Goal: Entertainment & Leisure: Consume media (video, audio)

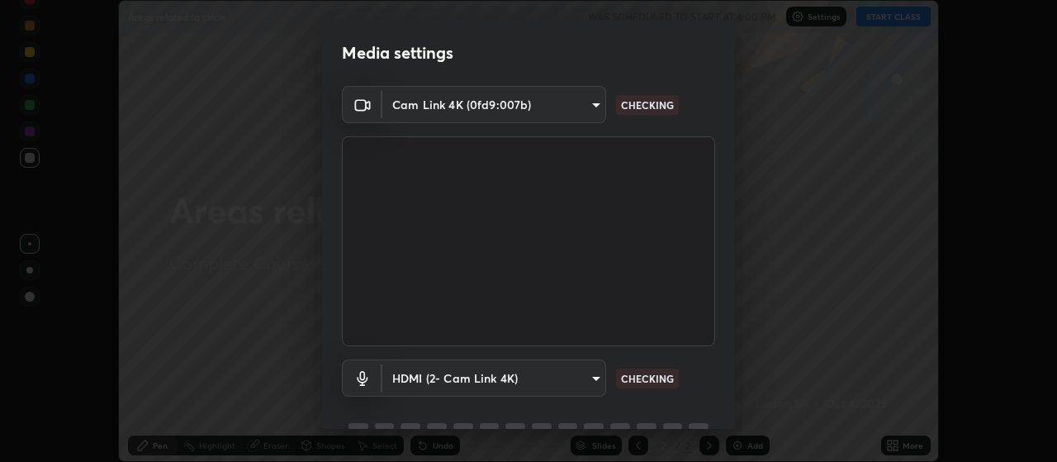
scroll to position [80, 0]
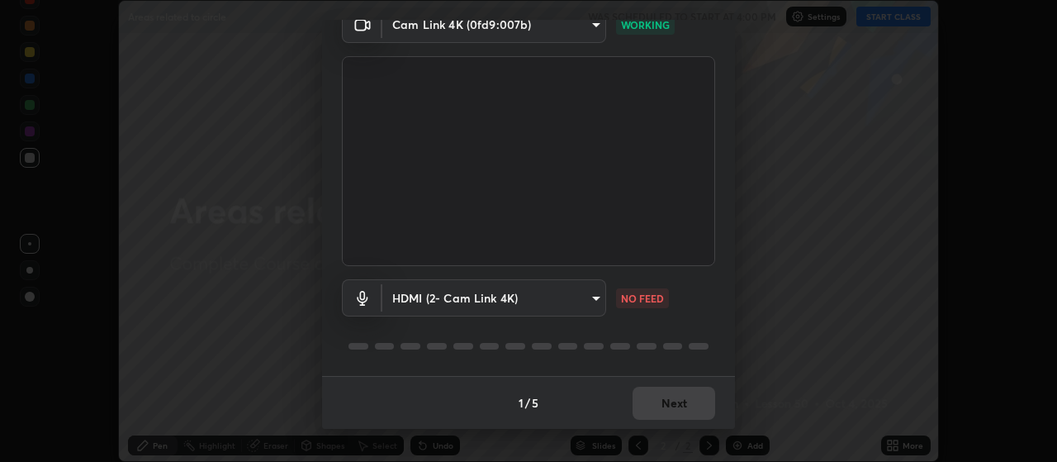
click at [698, 330] on div "HDMI (2- Cam Link 4K) ce6395b89e5c8aa076f2d266a1f260d2fbd0a905b084ef1549e66fee4…" at bounding box center [528, 321] width 373 height 110
click at [699, 330] on div "HDMI (2- Cam Link 4K) ce6395b89e5c8aa076f2d266a1f260d2fbd0a905b084ef1549e66fee4…" at bounding box center [528, 321] width 373 height 110
click at [703, 342] on div at bounding box center [528, 346] width 373 height 20
click at [690, 343] on div at bounding box center [699, 346] width 20 height 7
click at [690, 353] on div at bounding box center [528, 346] width 373 height 20
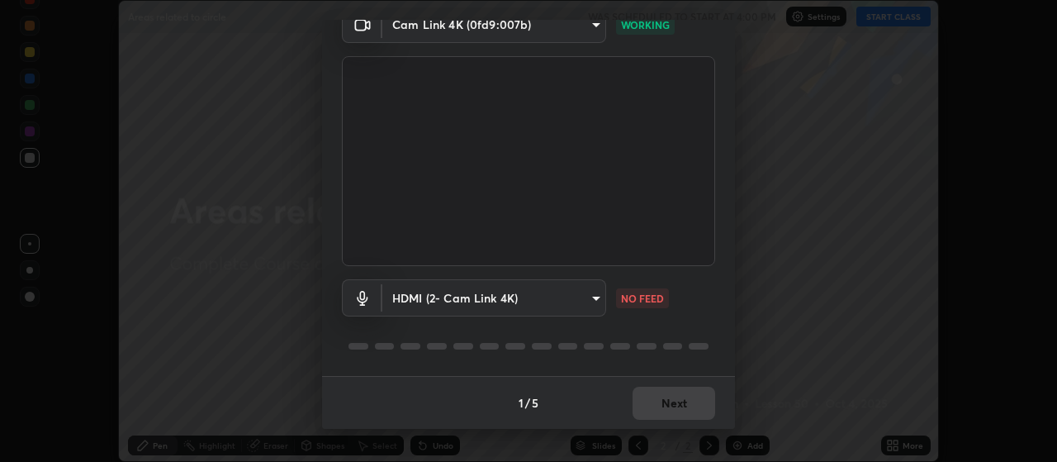
click at [696, 350] on div at bounding box center [528, 346] width 373 height 20
click at [699, 354] on div at bounding box center [528, 346] width 373 height 20
click at [700, 355] on div at bounding box center [528, 346] width 373 height 20
click at [681, 405] on button "Next" at bounding box center [674, 403] width 83 height 33
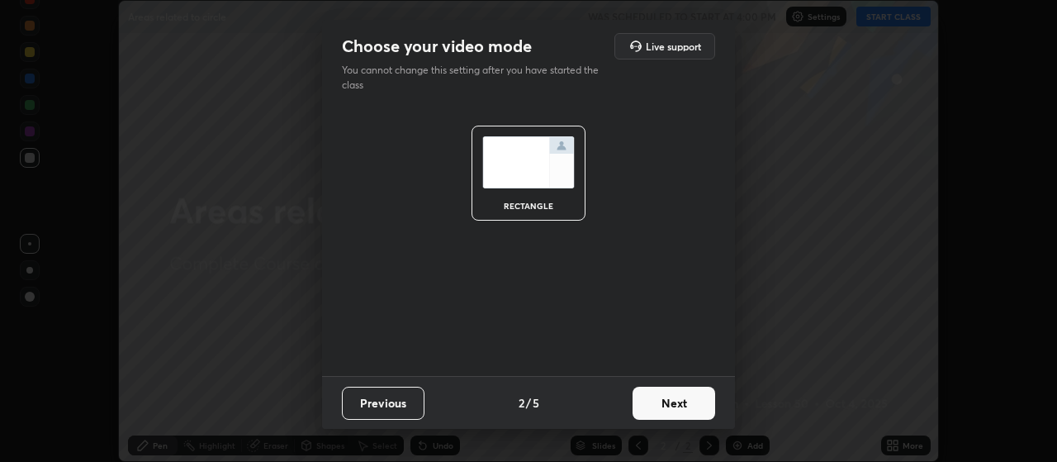
scroll to position [0, 0]
click at [686, 401] on button "Next" at bounding box center [674, 403] width 83 height 33
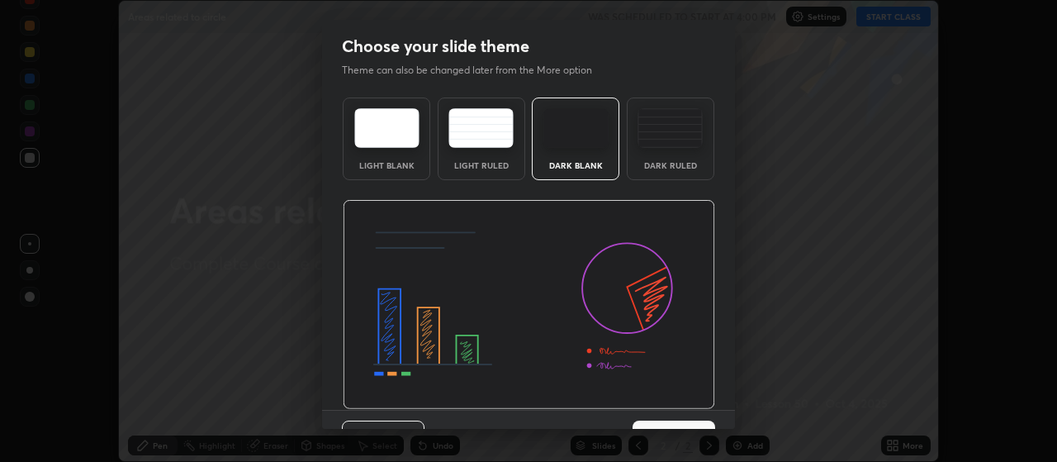
scroll to position [34, 0]
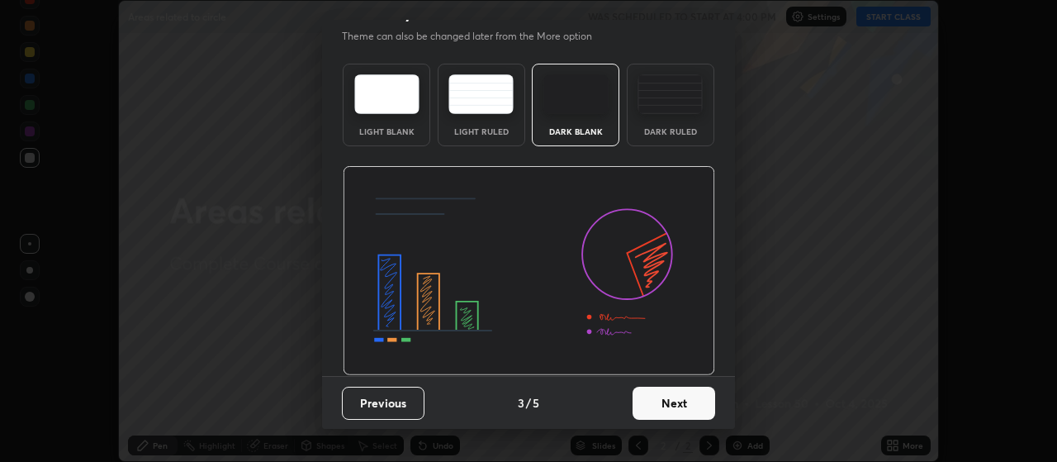
click at [681, 403] on button "Next" at bounding box center [674, 403] width 83 height 33
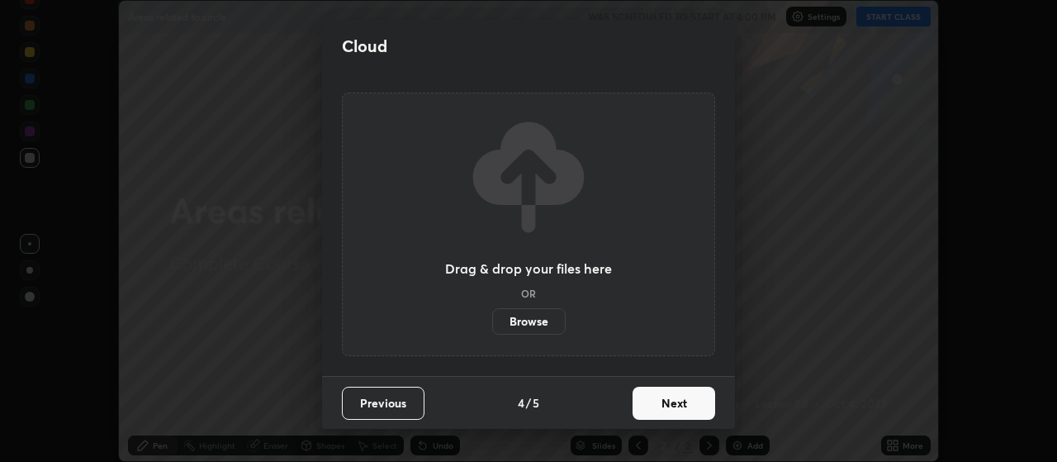
click at [683, 403] on button "Next" at bounding box center [674, 403] width 83 height 33
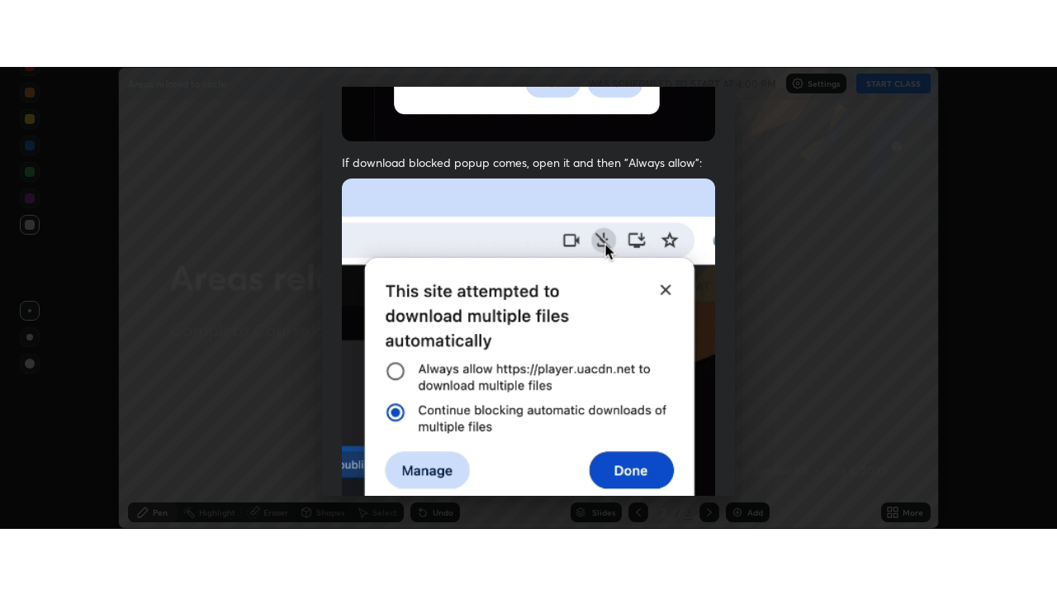
scroll to position [417, 0]
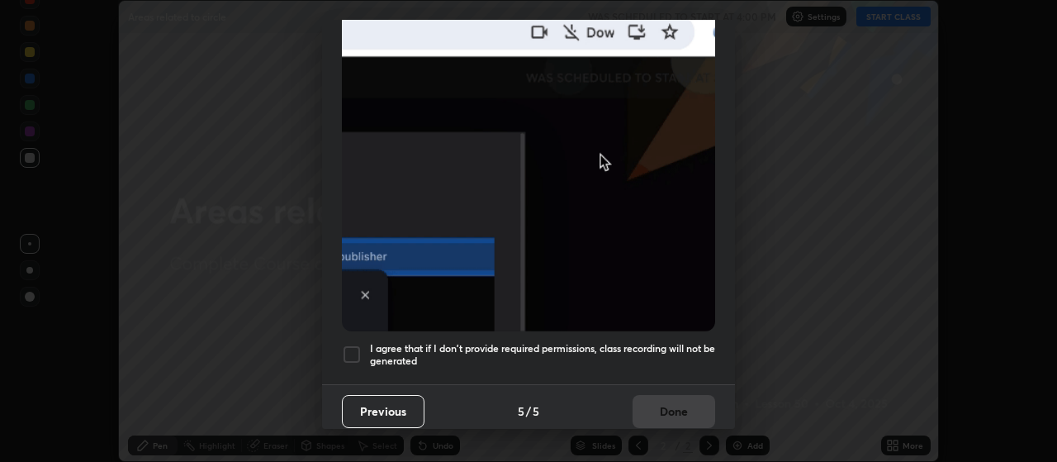
click at [578, 342] on h5 "I agree that if I don't provide required permissions, class recording will not …" at bounding box center [542, 355] width 345 height 26
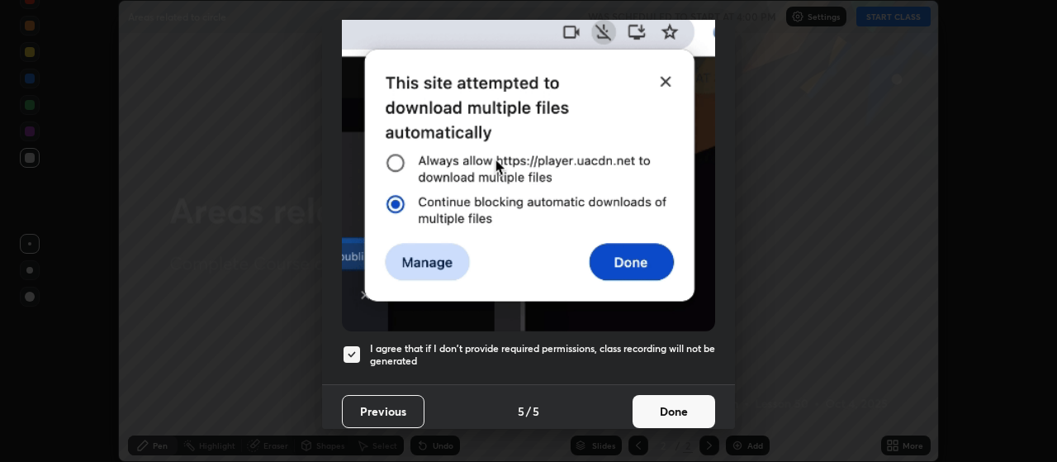
click at [649, 401] on button "Done" at bounding box center [674, 411] width 83 height 33
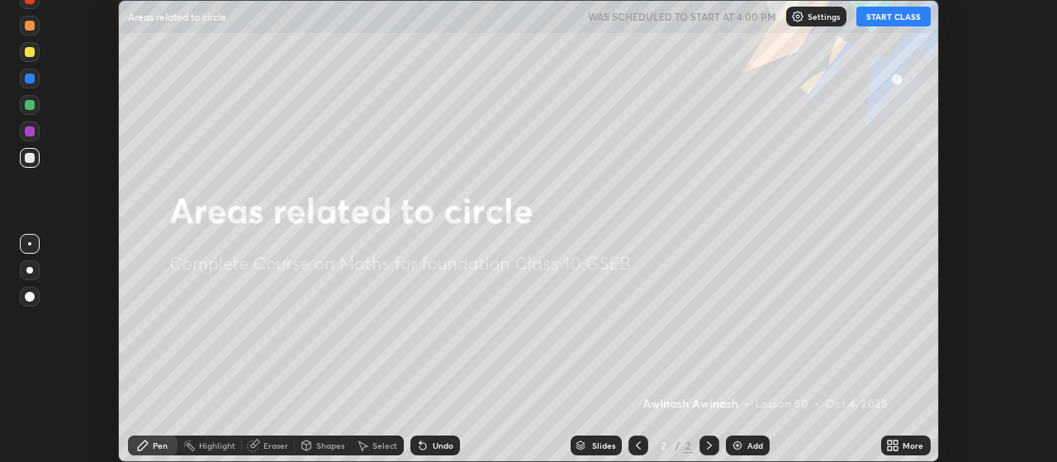
click at [753, 445] on div "Add" at bounding box center [755, 445] width 16 height 8
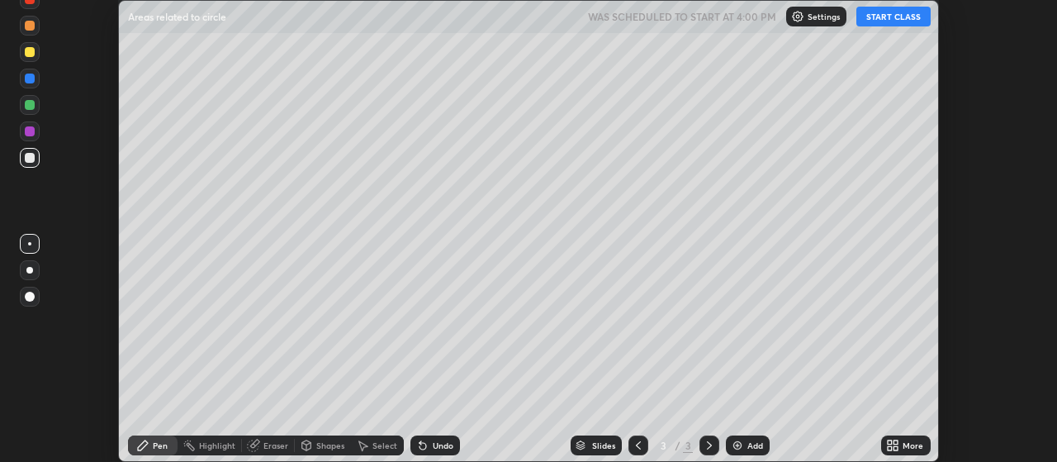
click at [881, 12] on button "START CLASS" at bounding box center [893, 17] width 74 height 20
click at [891, 441] on icon at bounding box center [890, 442] width 4 height 4
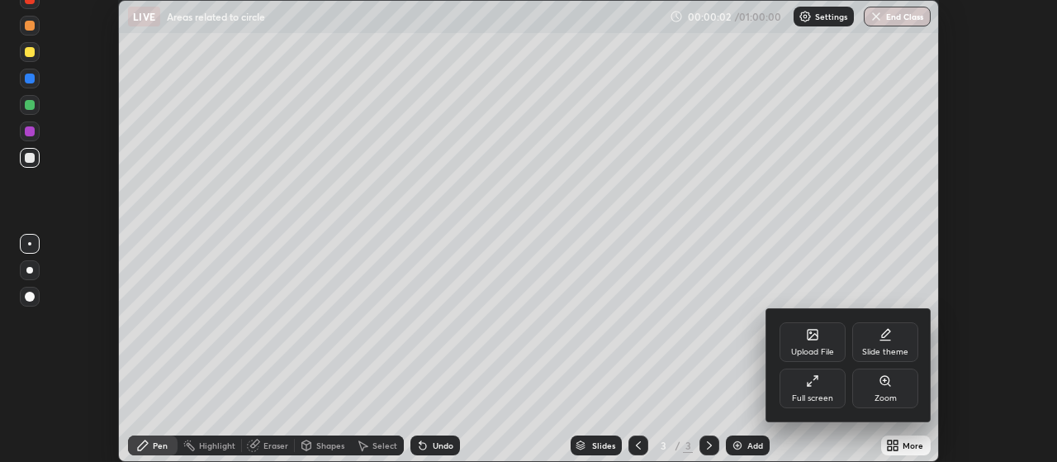
click at [796, 391] on div "Full screen" at bounding box center [813, 388] width 66 height 40
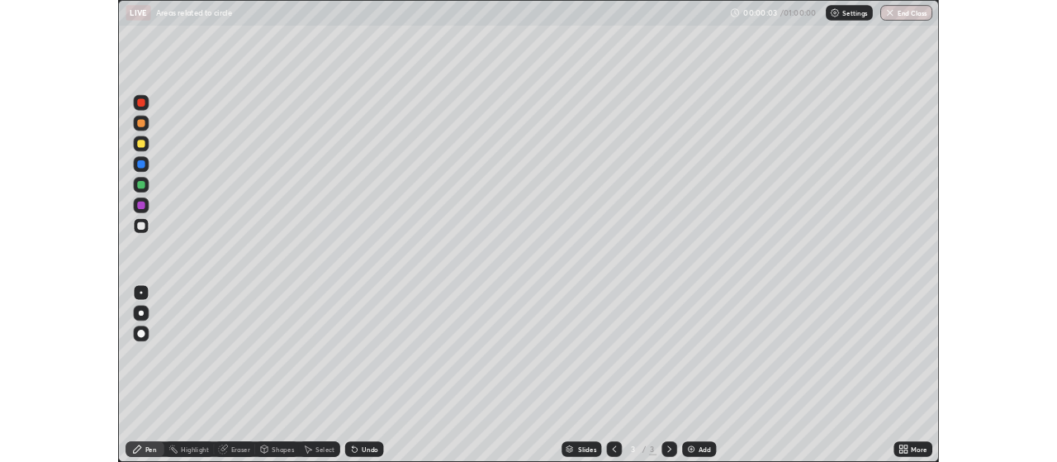
scroll to position [595, 1057]
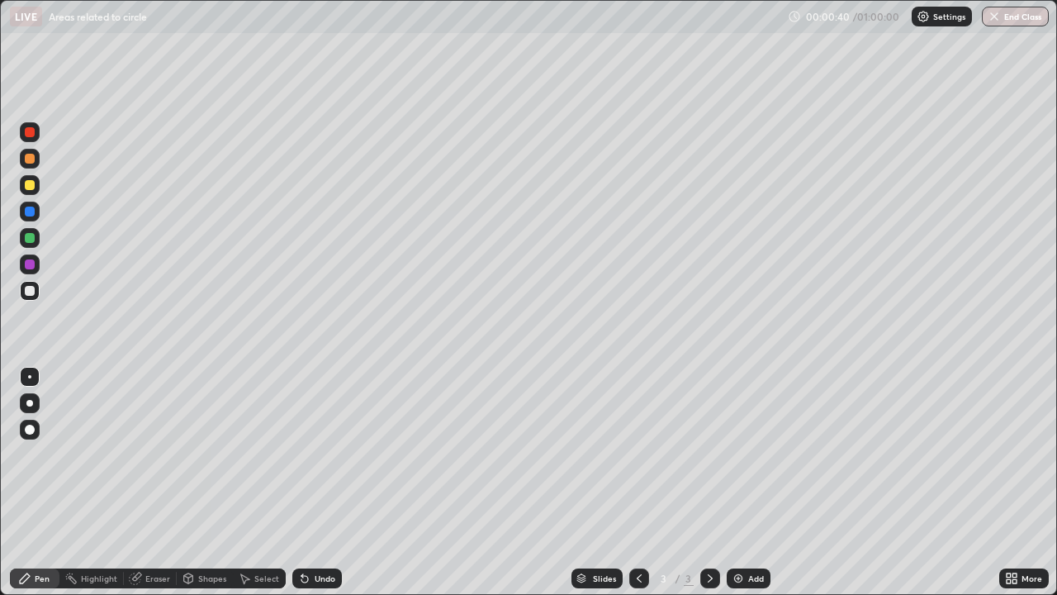
click at [33, 183] on div at bounding box center [30, 185] width 10 height 10
click at [30, 155] on div at bounding box center [30, 159] width 10 height 10
click at [27, 189] on div at bounding box center [30, 185] width 10 height 10
click at [738, 461] on img at bounding box center [738, 578] width 13 height 13
click at [28, 236] on div at bounding box center [30, 238] width 10 height 10
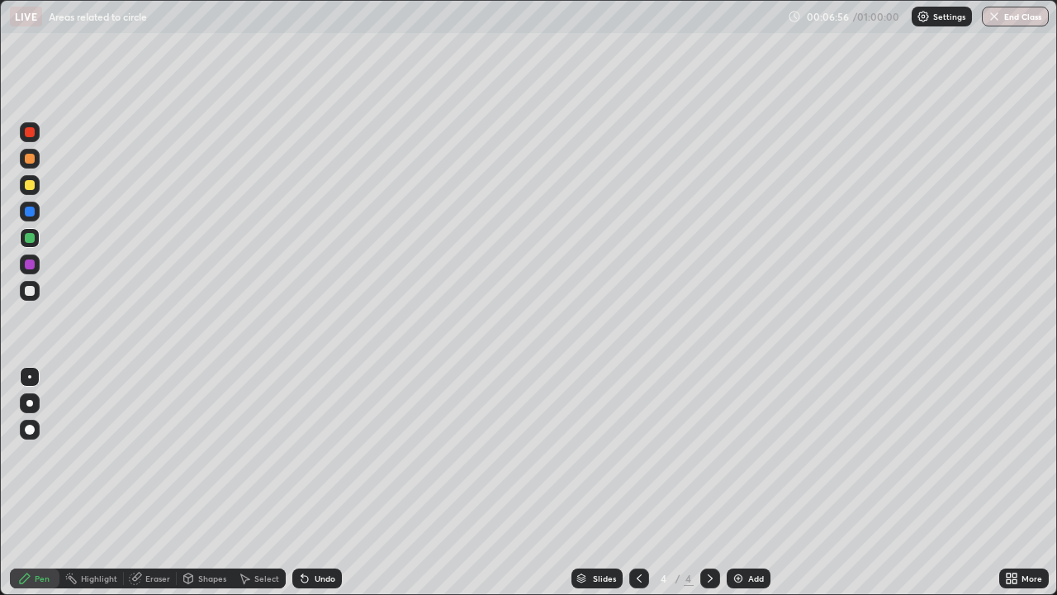
click at [156, 461] on div "Eraser" at bounding box center [157, 578] width 25 height 8
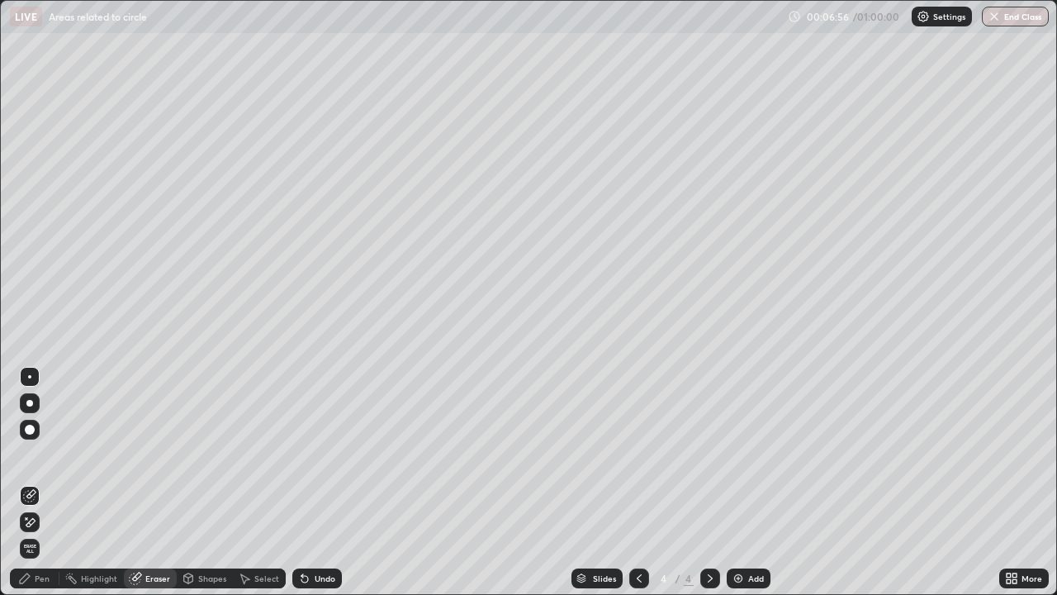
click at [33, 461] on div at bounding box center [30, 522] width 20 height 20
click at [41, 461] on div "Pen" at bounding box center [42, 578] width 15 height 8
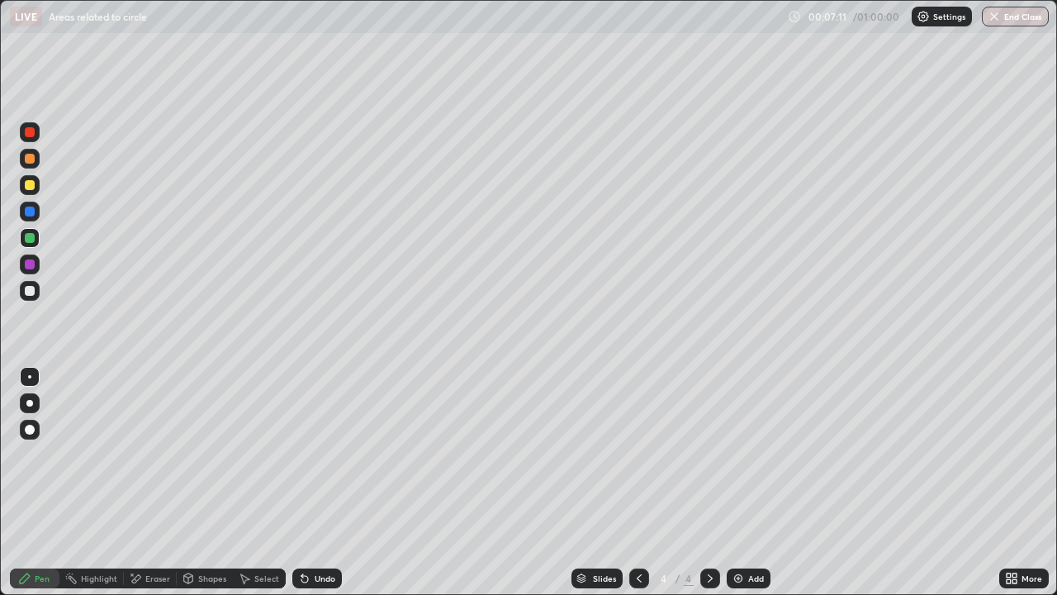
click at [149, 461] on div "Eraser" at bounding box center [157, 578] width 25 height 8
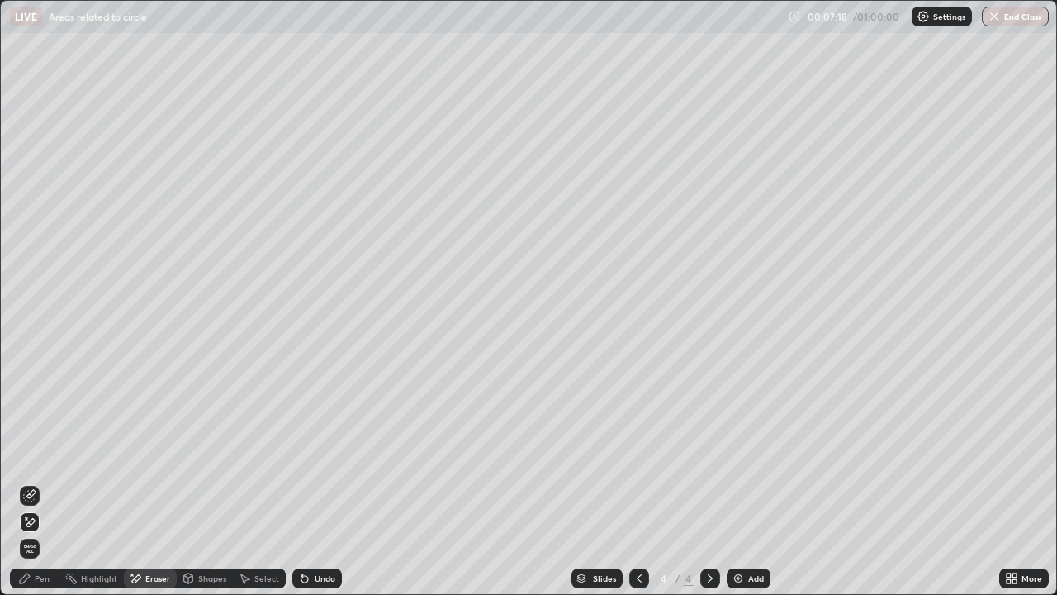
click at [42, 461] on div "Pen" at bounding box center [35, 578] width 50 height 20
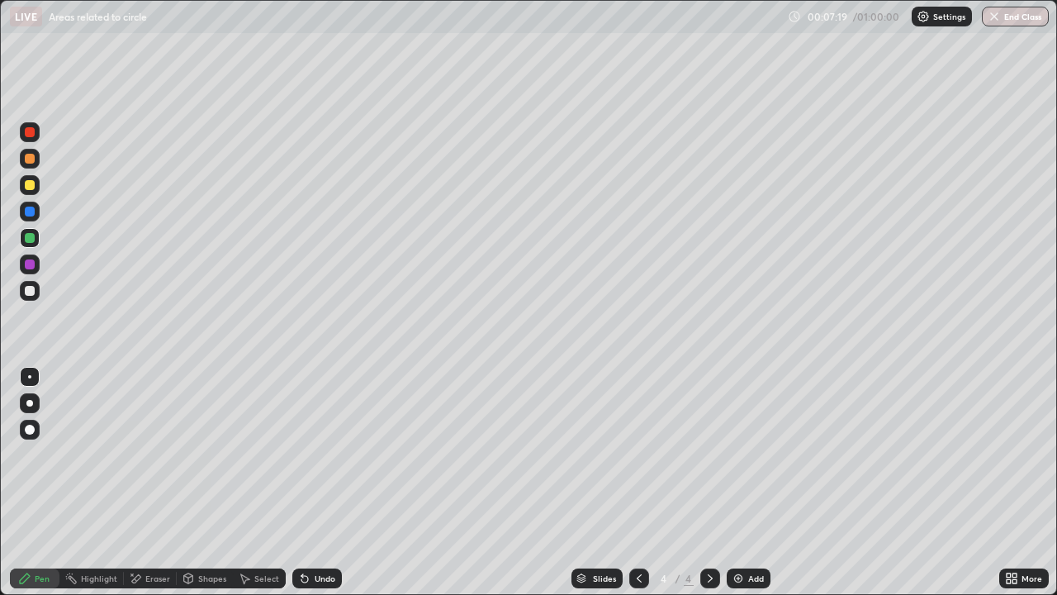
click at [34, 262] on div at bounding box center [30, 264] width 10 height 10
click at [27, 240] on div at bounding box center [30, 238] width 10 height 10
click at [31, 292] on div at bounding box center [30, 291] width 10 height 10
click at [29, 266] on div at bounding box center [30, 264] width 10 height 10
click at [746, 461] on div "Add" at bounding box center [749, 578] width 44 height 20
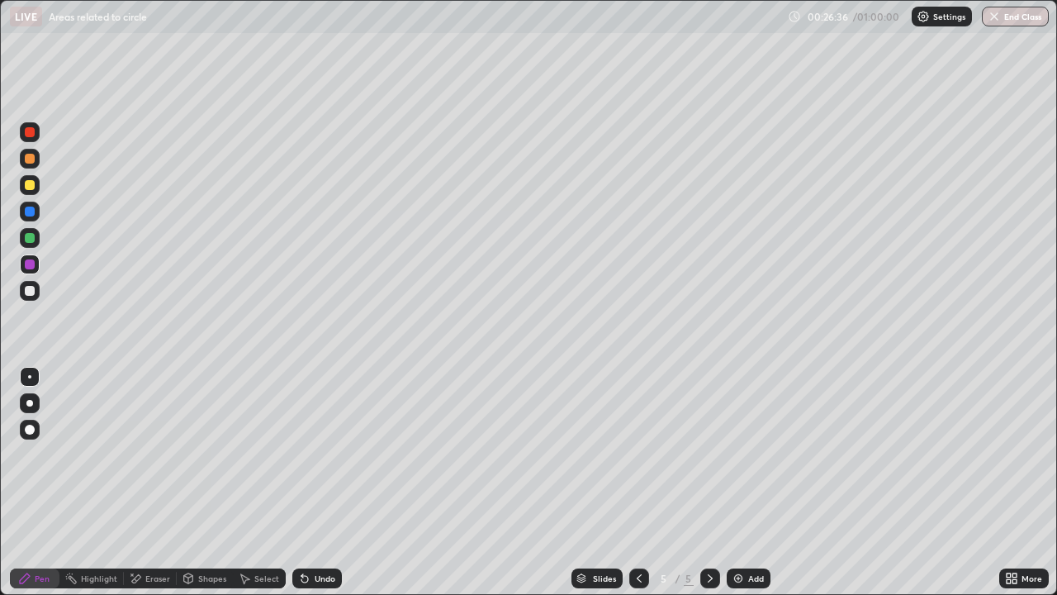
click at [34, 185] on div at bounding box center [30, 185] width 10 height 10
click at [31, 240] on div at bounding box center [30, 238] width 10 height 10
click at [748, 461] on div "Add" at bounding box center [756, 578] width 16 height 8
click at [198, 461] on div "Shapes" at bounding box center [212, 578] width 28 height 8
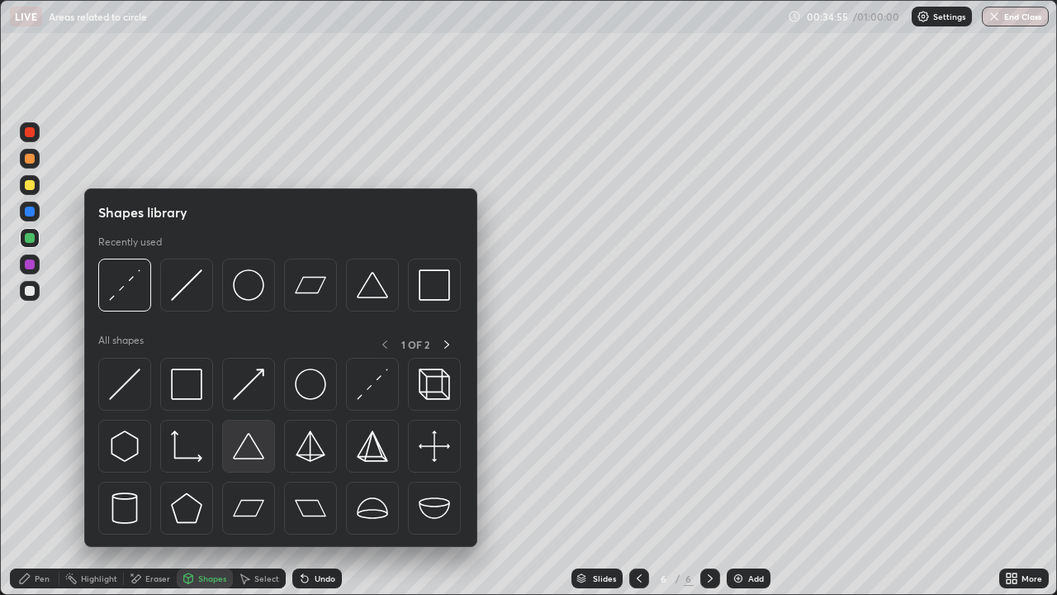
click at [254, 448] on img at bounding box center [248, 445] width 31 height 31
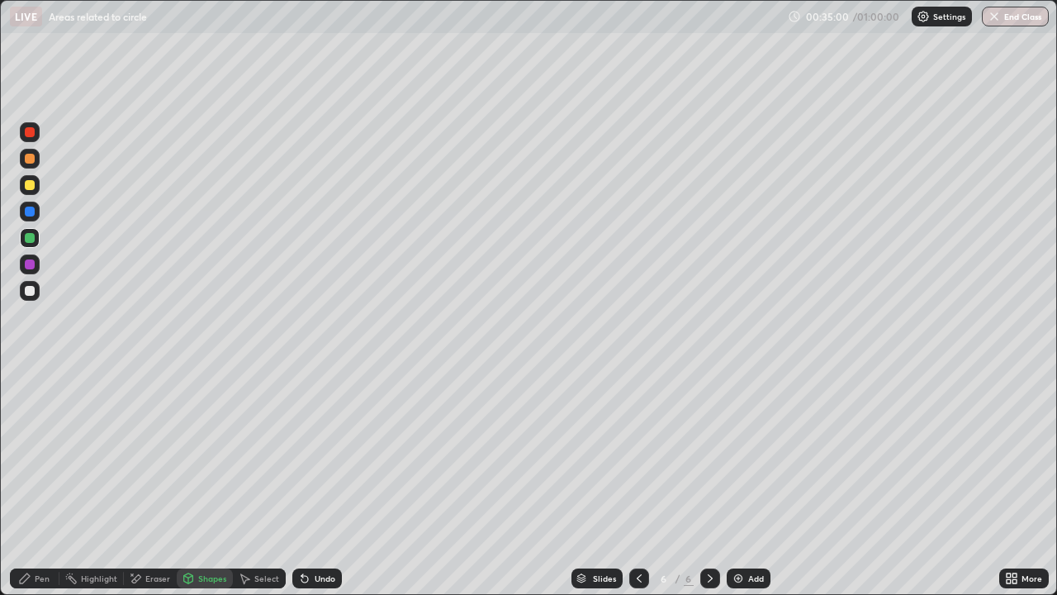
click at [37, 461] on div "Pen" at bounding box center [42, 578] width 15 height 8
click at [29, 265] on div at bounding box center [30, 264] width 10 height 10
click at [36, 186] on div at bounding box center [30, 185] width 20 height 20
click at [635, 461] on icon at bounding box center [639, 578] width 13 height 13
click at [1005, 20] on button "End Class" at bounding box center [1015, 17] width 67 height 20
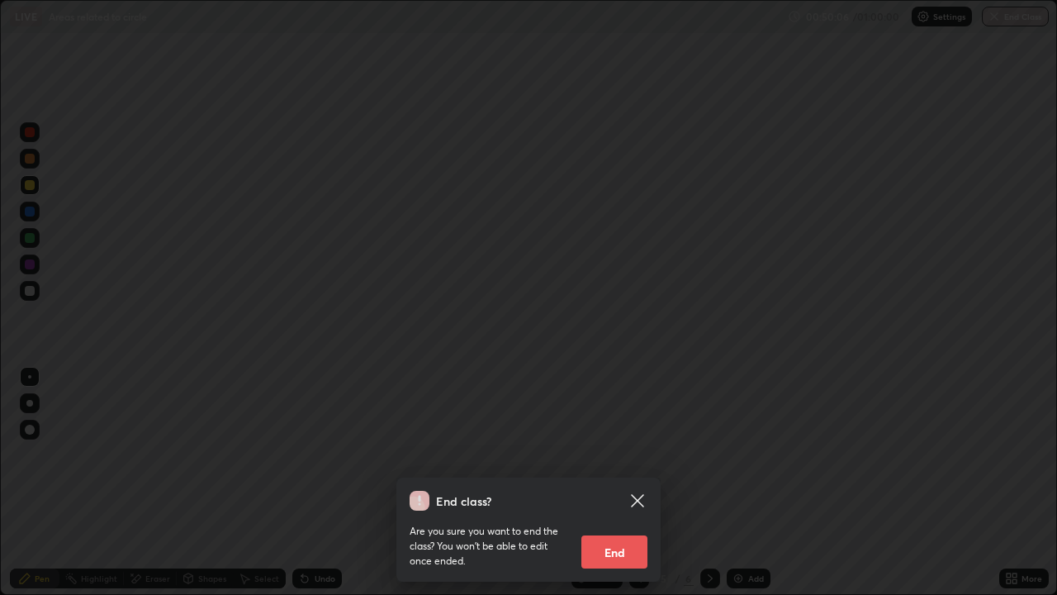
click at [615, 461] on button "End" at bounding box center [614, 551] width 66 height 33
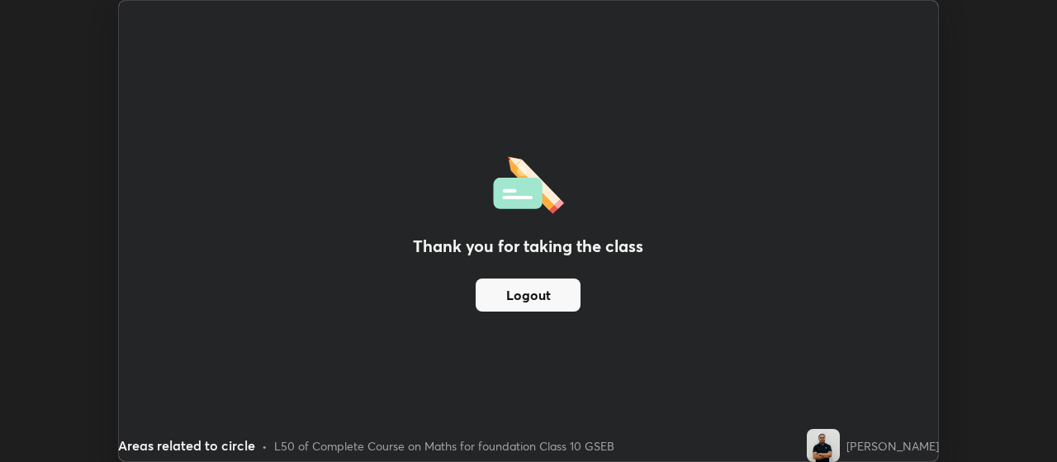
scroll to position [82128, 81533]
click at [553, 296] on button "Logout" at bounding box center [528, 294] width 105 height 33
